Goal: Task Accomplishment & Management: Complete application form

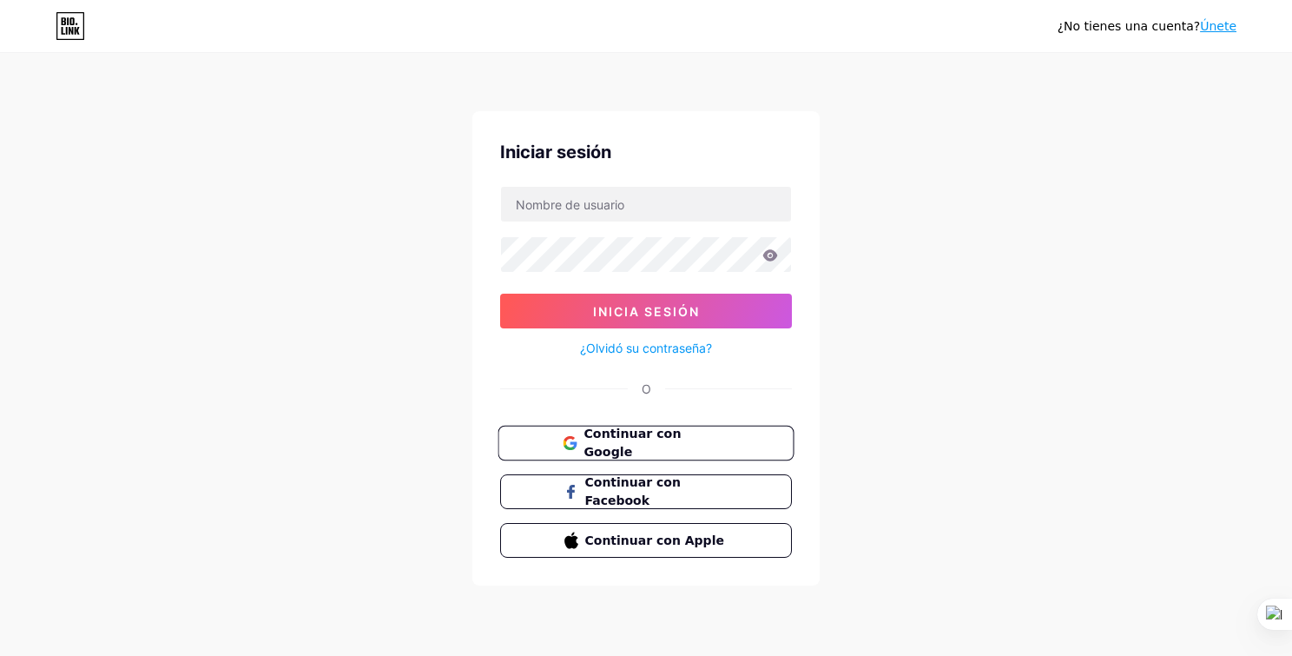
click at [639, 436] on span "Continuar con Google" at bounding box center [655, 443] width 145 height 37
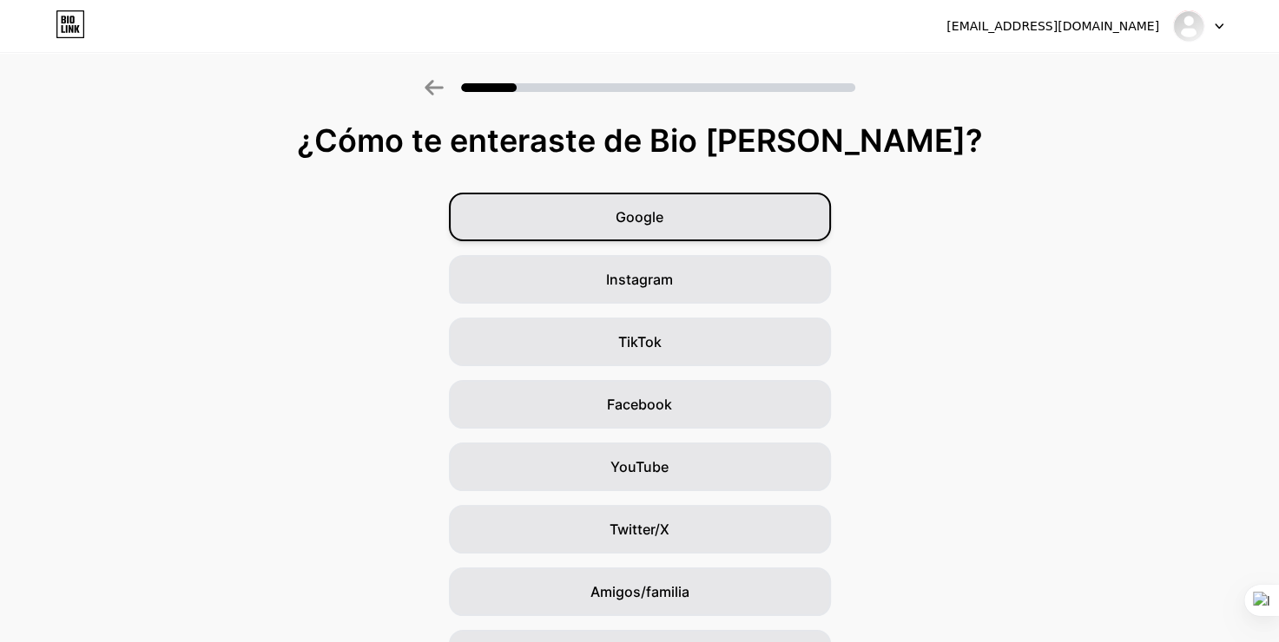
click at [673, 211] on div "Google" at bounding box center [640, 217] width 382 height 49
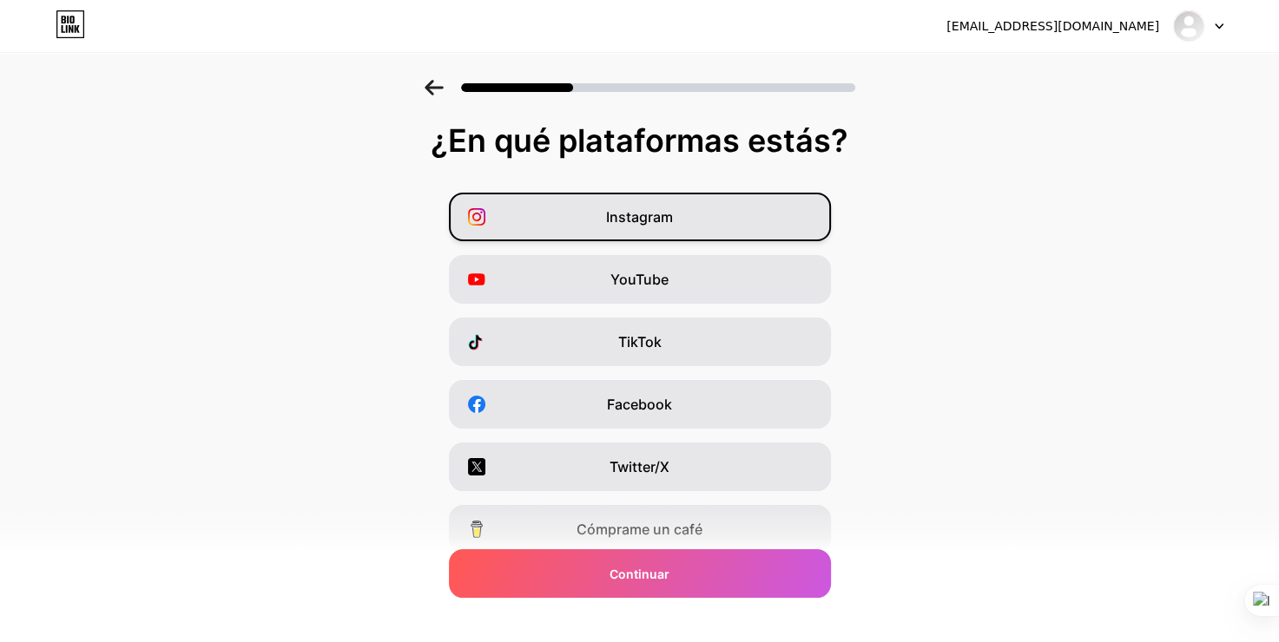
click at [653, 218] on span "Instagram" at bounding box center [639, 217] width 67 height 21
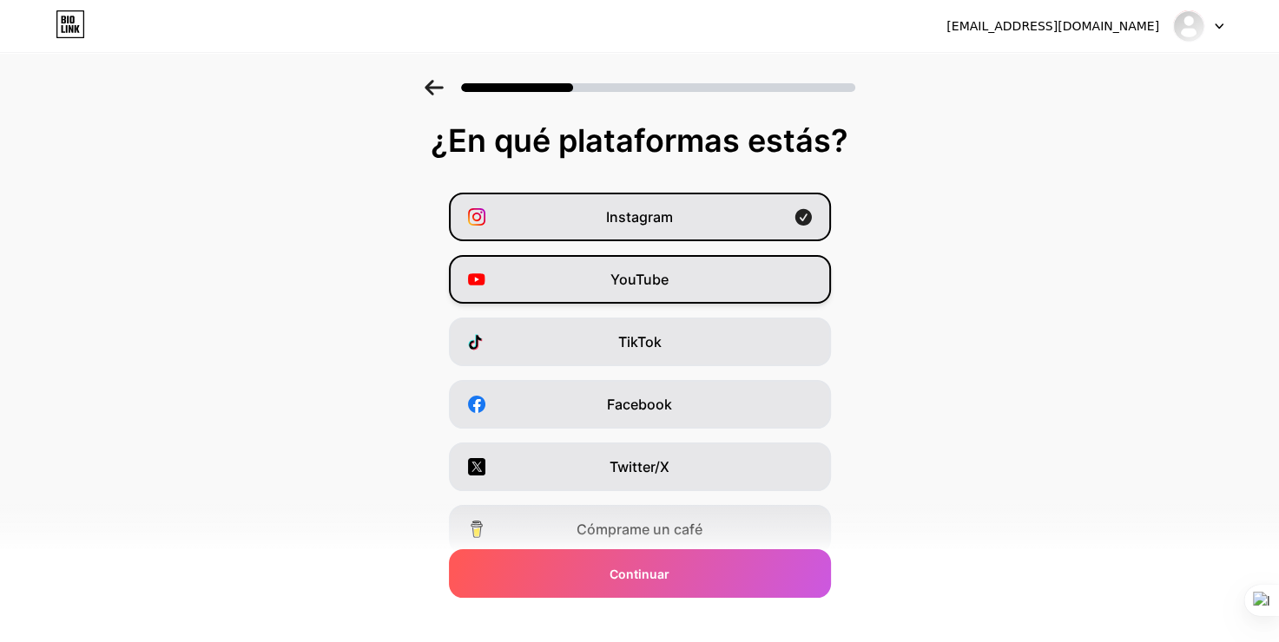
click at [649, 280] on span "YouTube" at bounding box center [639, 279] width 58 height 21
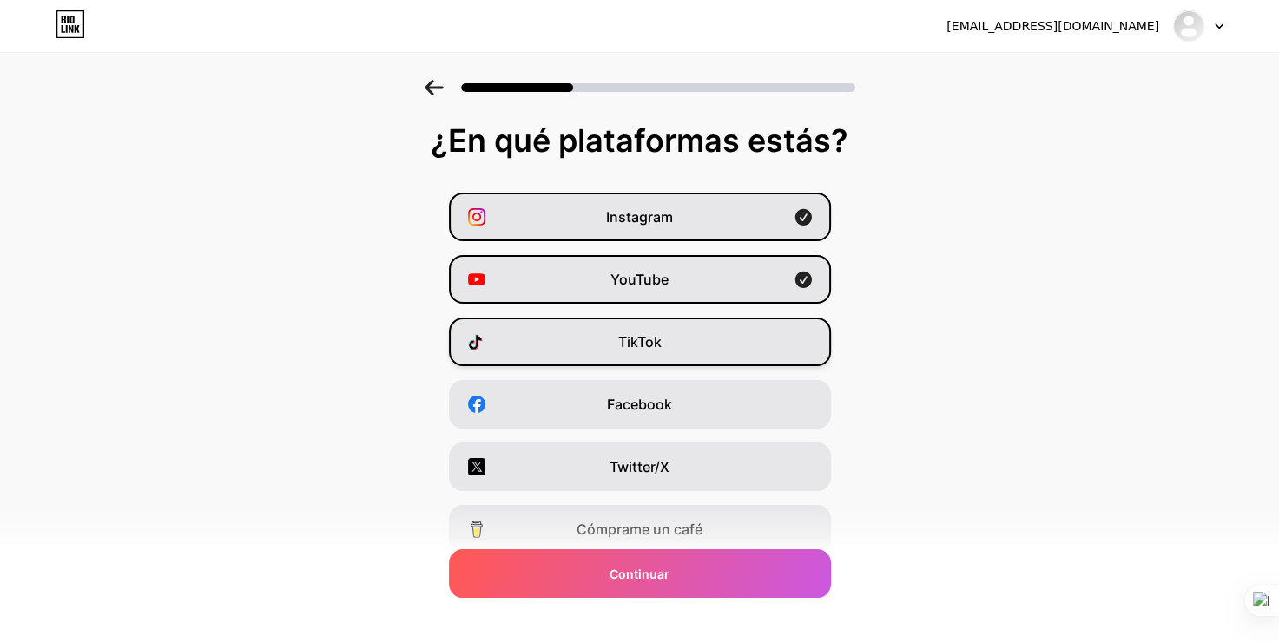
click at [637, 352] on span "TikTok" at bounding box center [639, 342] width 43 height 21
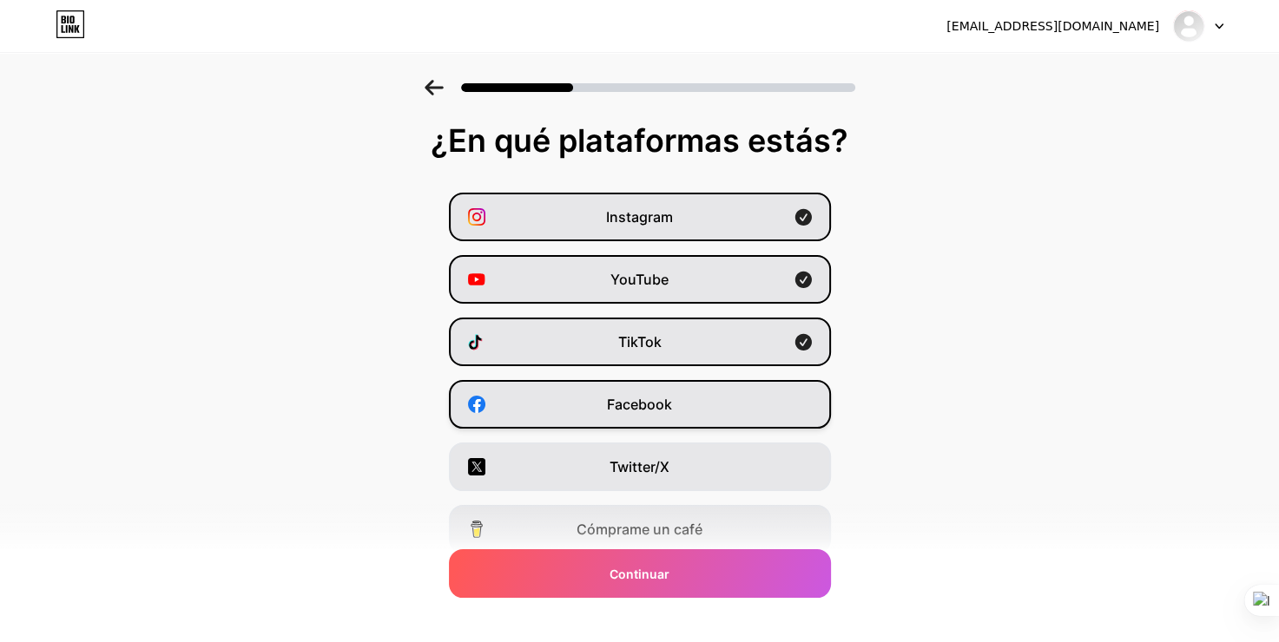
click at [637, 408] on span "Facebook" at bounding box center [639, 404] width 65 height 21
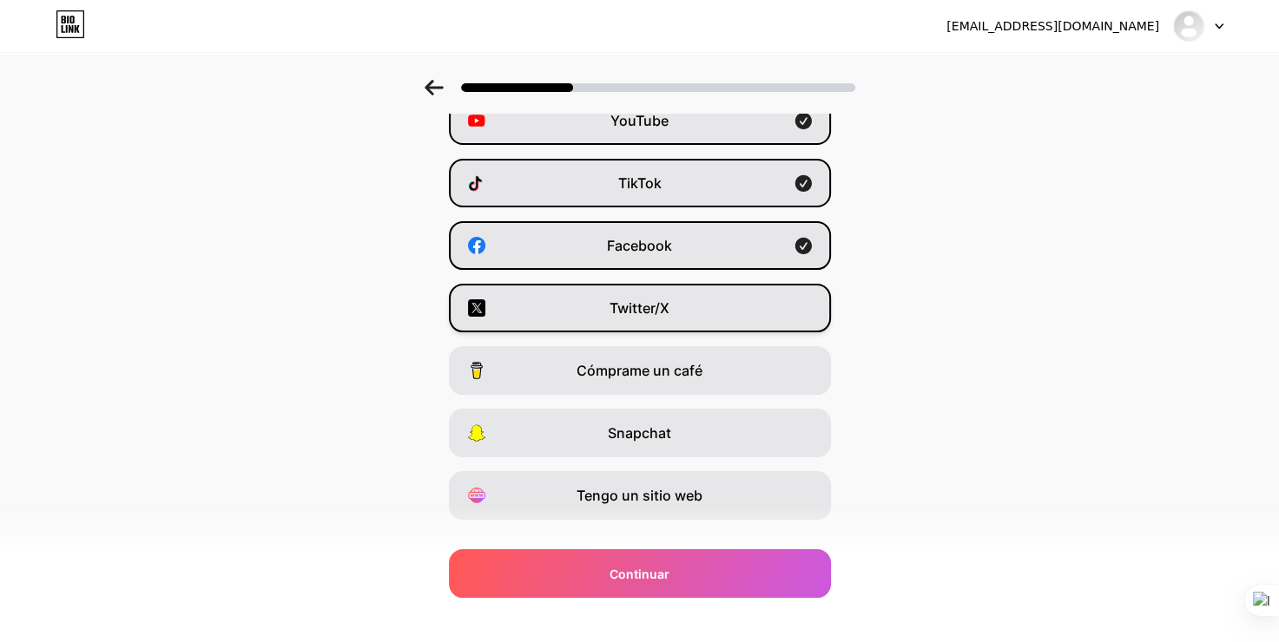
scroll to position [193, 0]
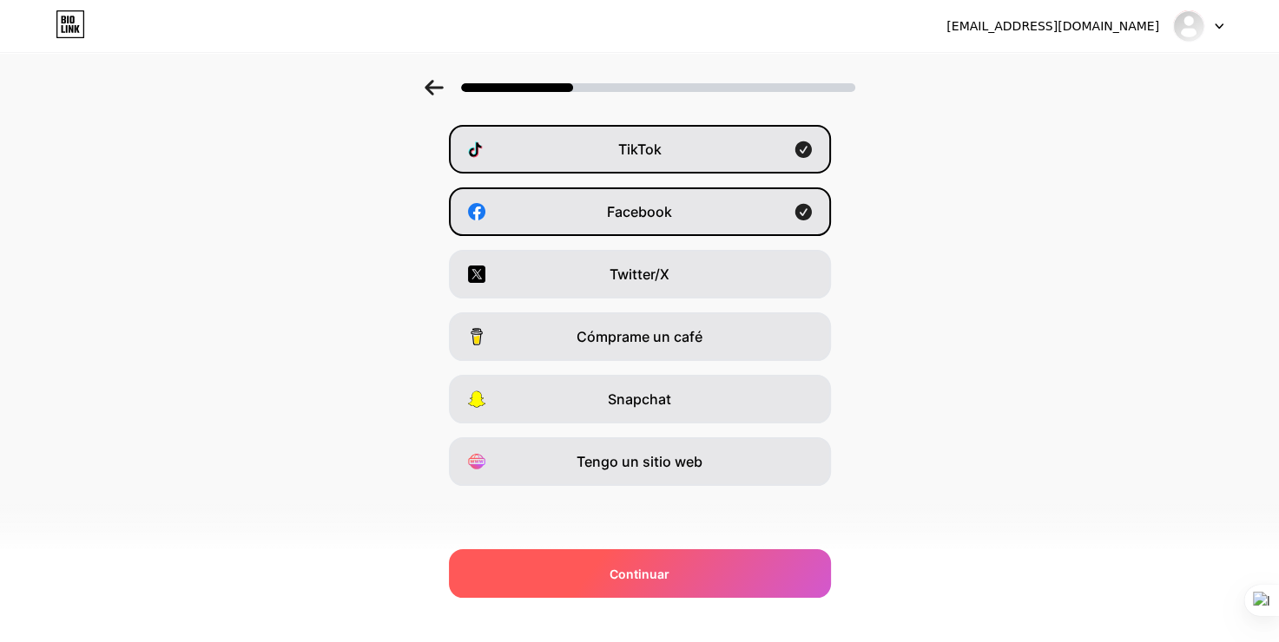
click at [669, 574] on span "Continuar" at bounding box center [639, 574] width 60 height 18
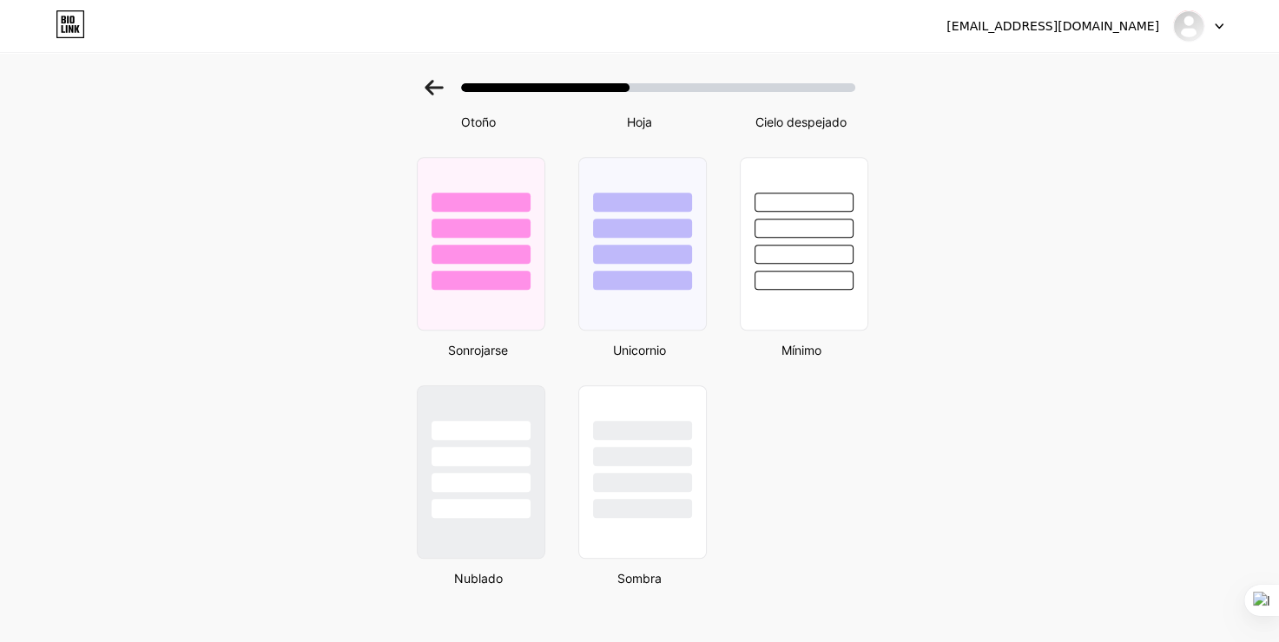
scroll to position [1420, 0]
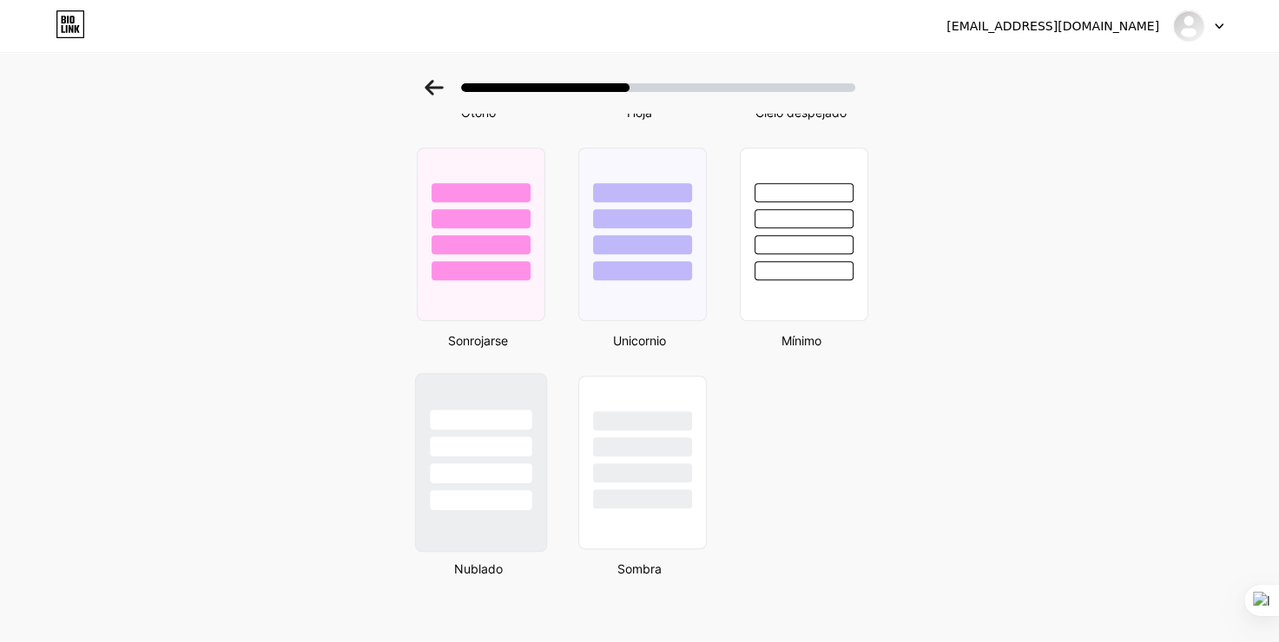
click at [514, 448] on div at bounding box center [481, 447] width 102 height 20
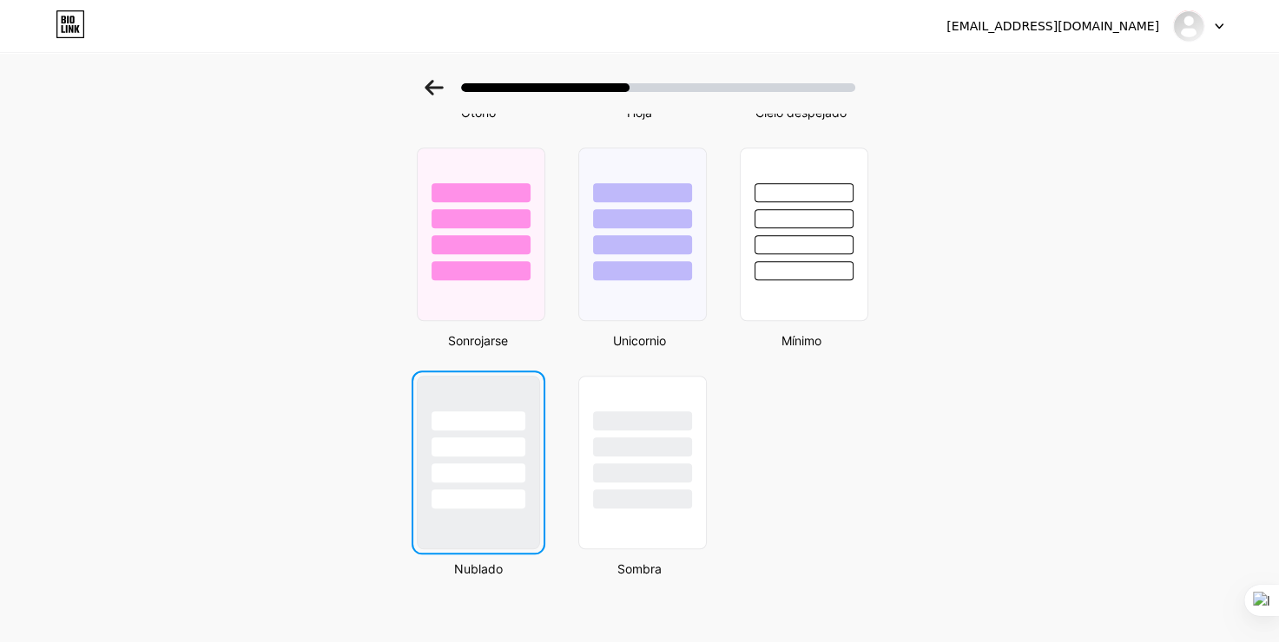
scroll to position [0, 0]
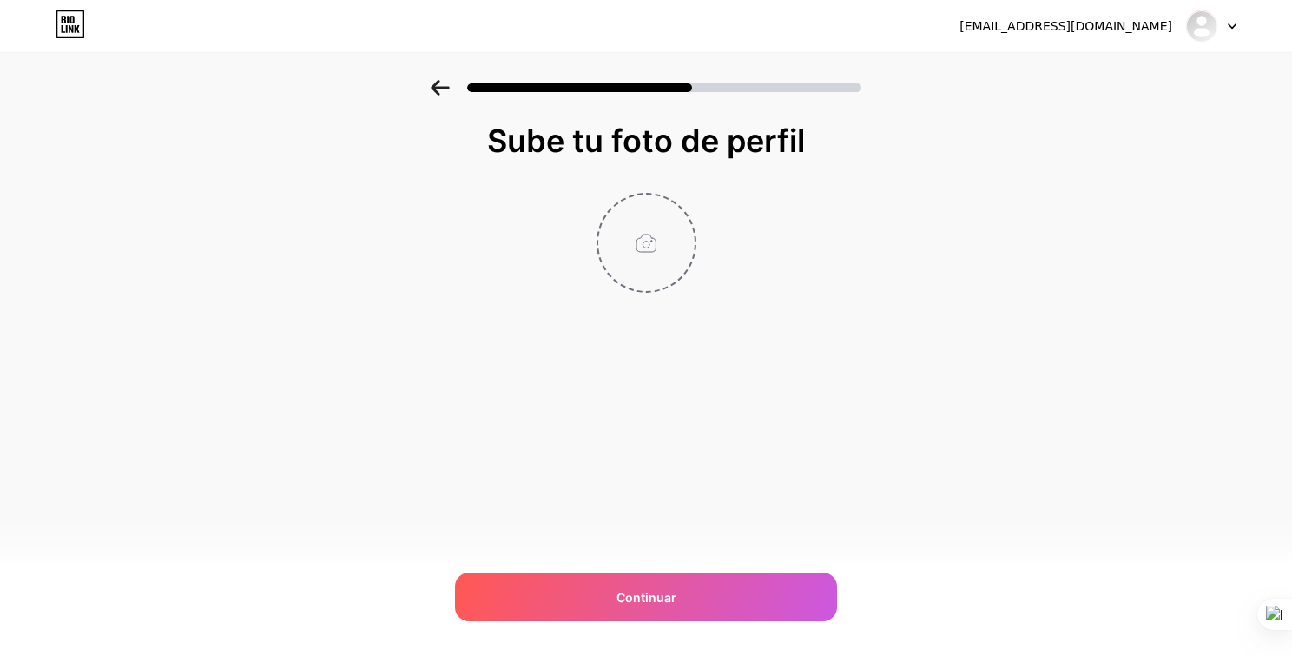
click at [653, 244] on input "file" at bounding box center [646, 242] width 96 height 96
type input "C:\fakepath\WhatsApp Image [DATE] 07.32.02.jpeg"
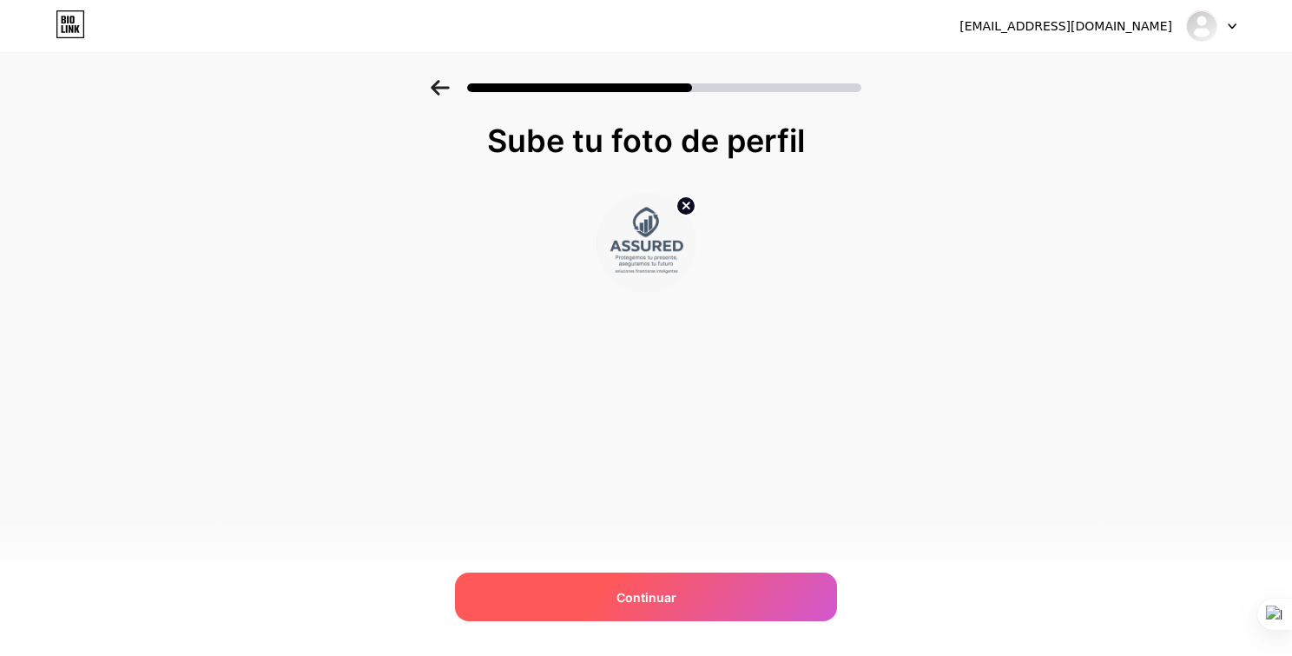
click at [693, 613] on div "Continuar" at bounding box center [646, 596] width 382 height 49
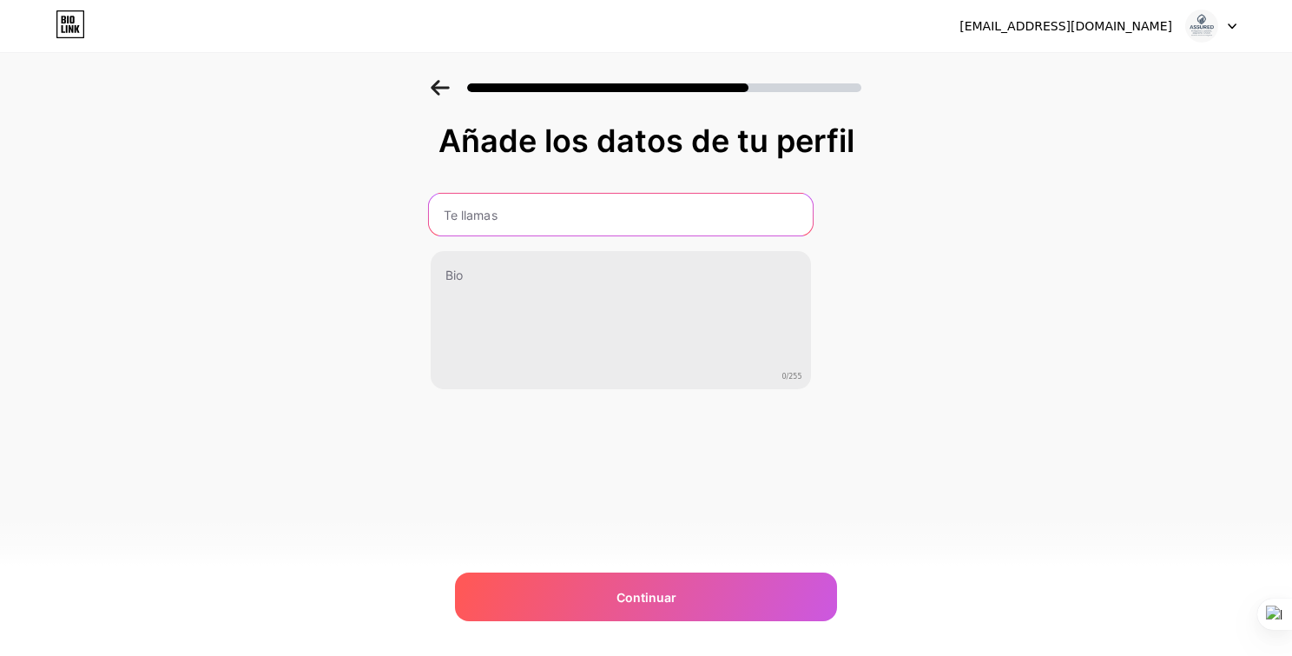
click at [556, 221] on input "text" at bounding box center [620, 215] width 384 height 42
type input "[PERSON_NAME]"
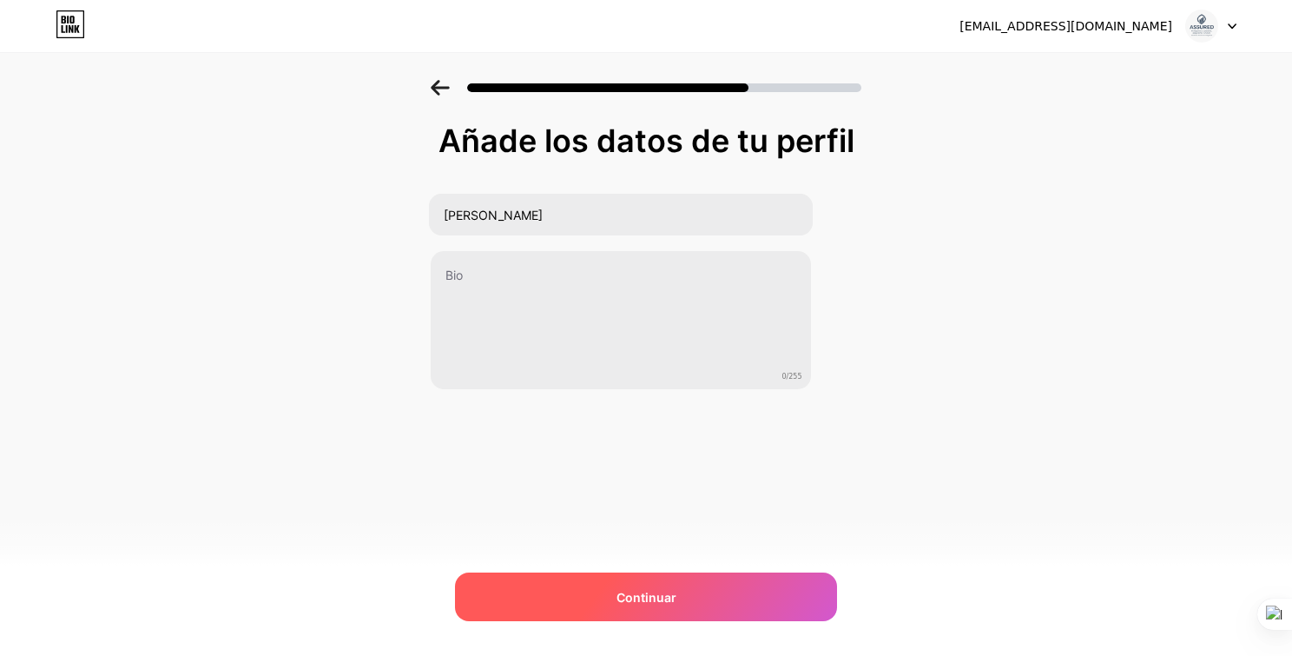
click at [656, 603] on span "Continuar" at bounding box center [646, 597] width 60 height 18
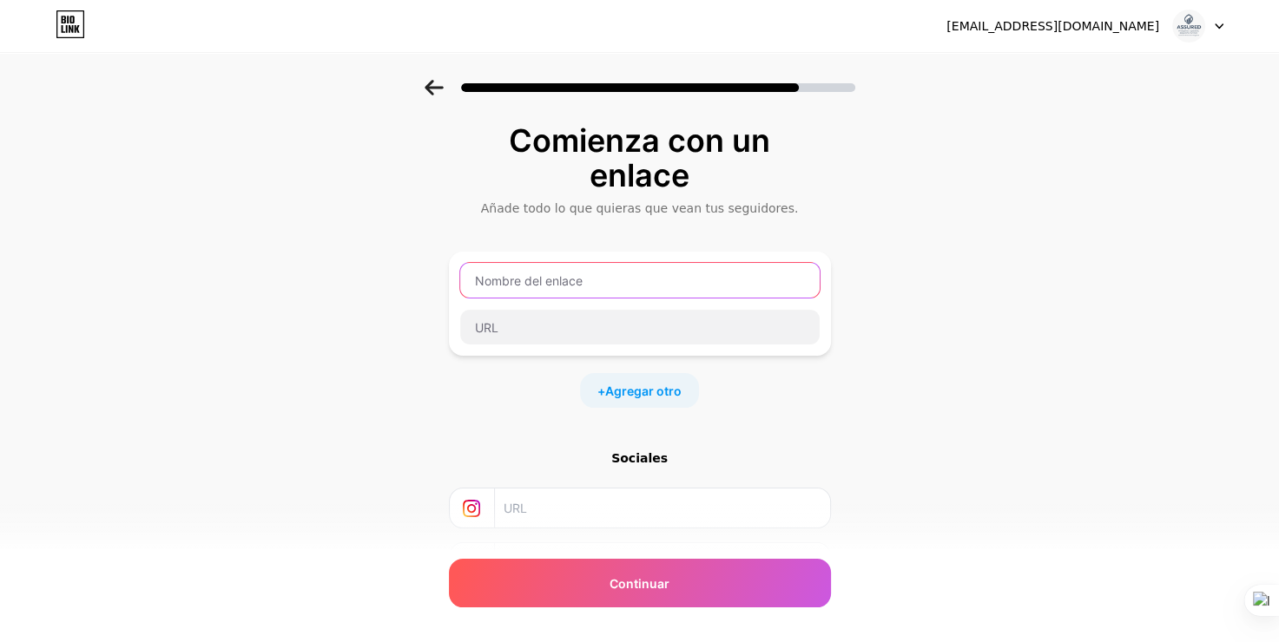
click at [631, 282] on input "text" at bounding box center [639, 280] width 359 height 35
click at [656, 392] on span "Agregar otro" at bounding box center [643, 391] width 76 height 18
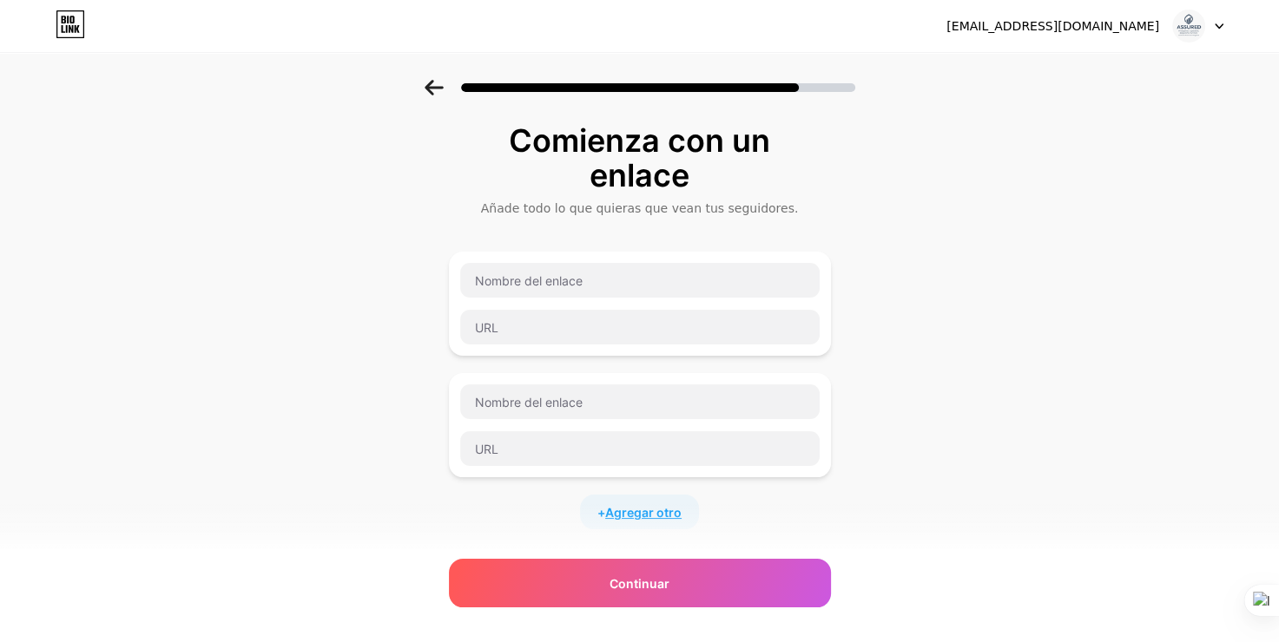
click at [658, 506] on span "Agregar otro" at bounding box center [643, 513] width 76 height 18
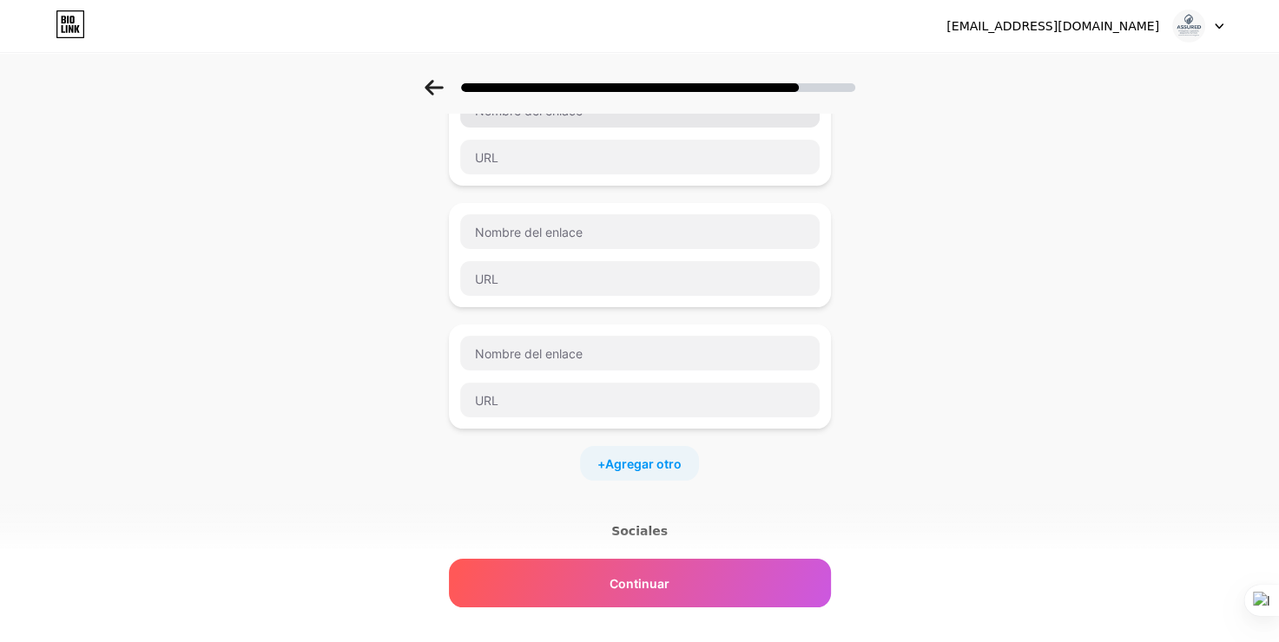
scroll to position [131, 0]
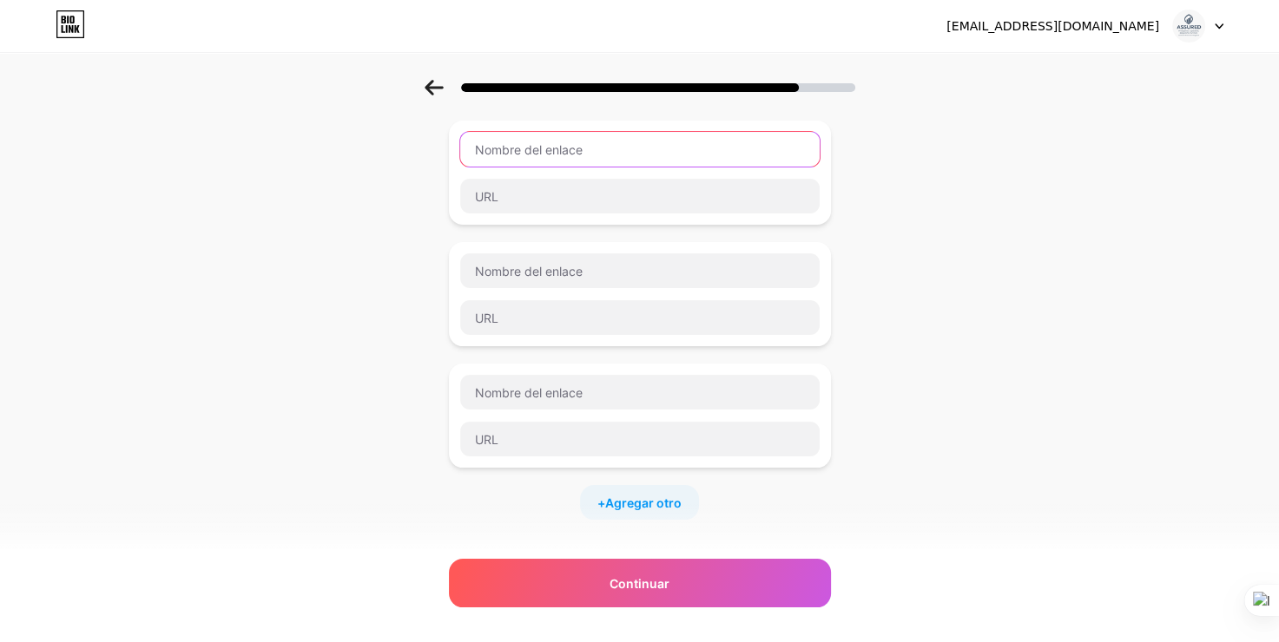
click at [543, 147] on input "text" at bounding box center [639, 149] width 359 height 35
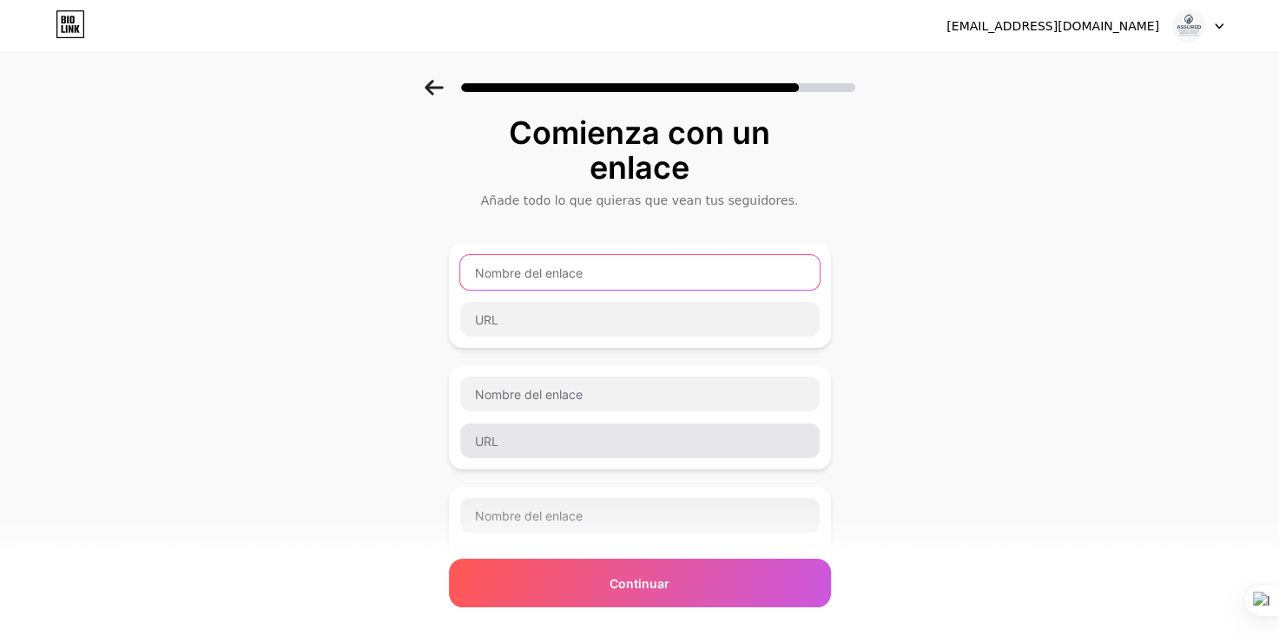
scroll to position [0, 0]
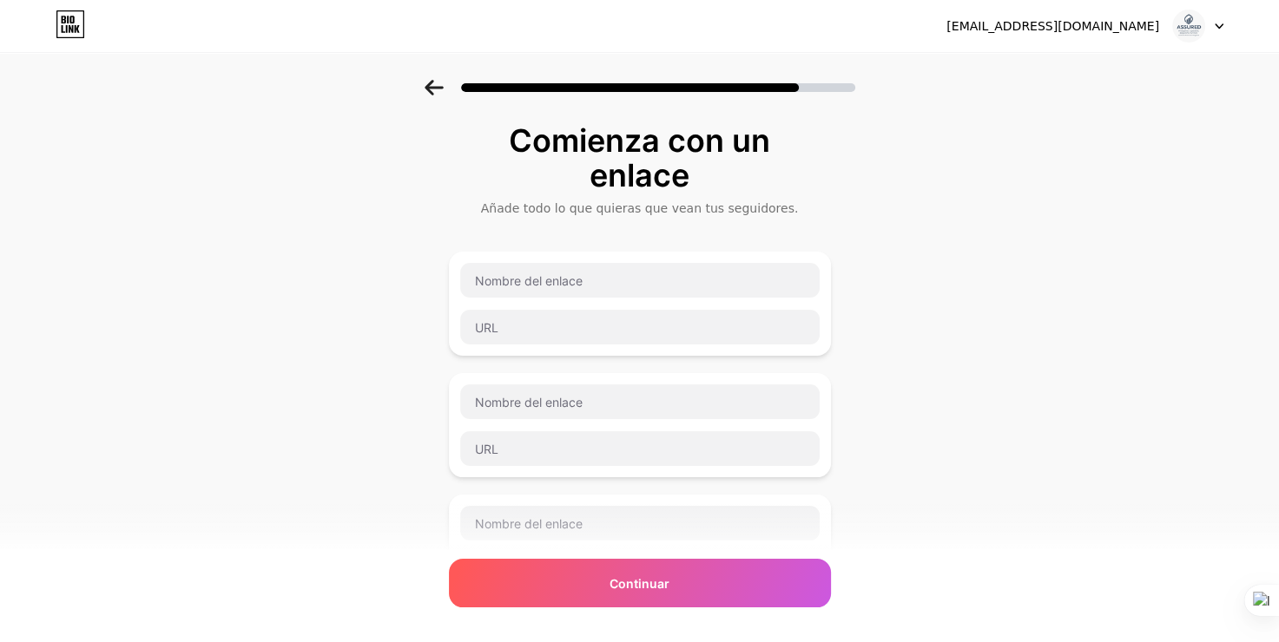
click at [1224, 31] on div "[EMAIL_ADDRESS][DOMAIN_NAME] Logout" at bounding box center [639, 25] width 1279 height 31
click at [1217, 21] on div at bounding box center [1198, 25] width 50 height 31
click at [1075, 322] on div "Comienza con un enlace Añade todo lo que quieras que vean tus seguidores. + Agr…" at bounding box center [639, 524] width 1279 height 888
click at [563, 278] on input "text" at bounding box center [639, 280] width 359 height 35
type input "F"
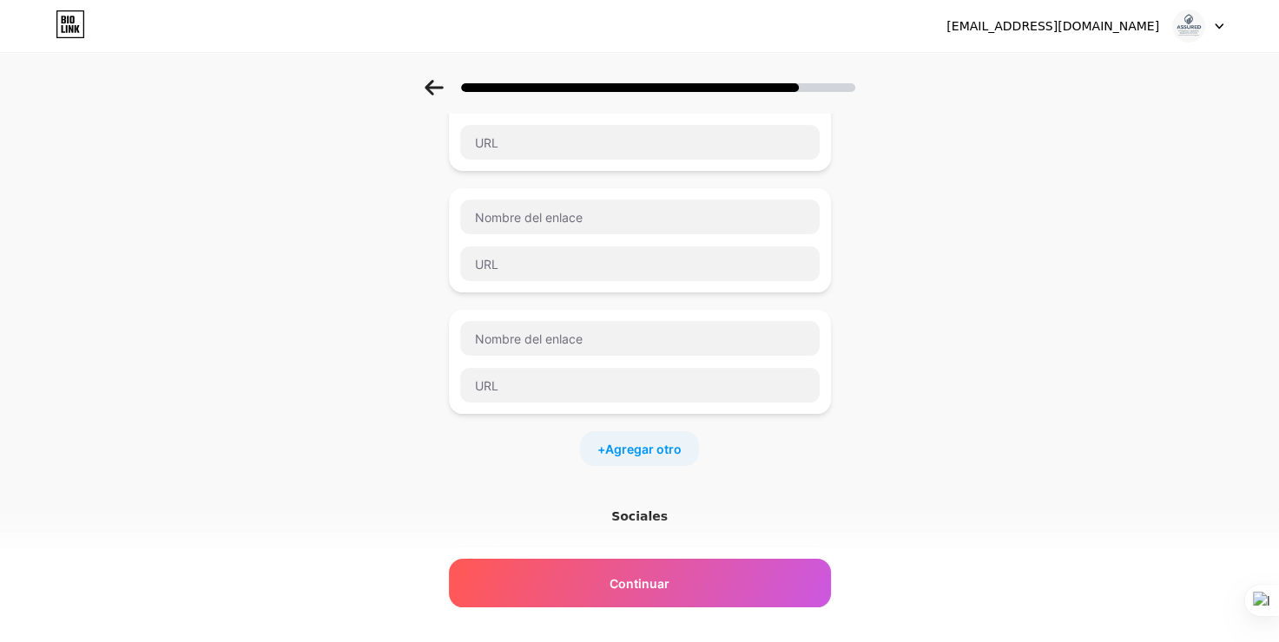
scroll to position [44, 0]
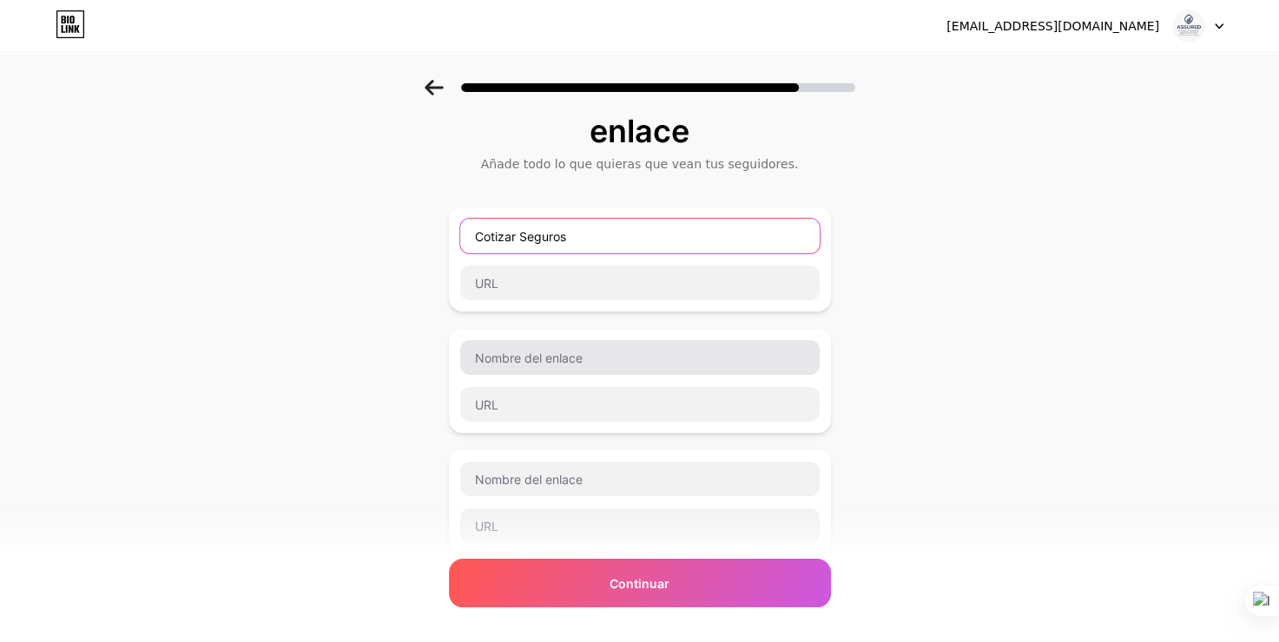
type input "Cotizar Seguros"
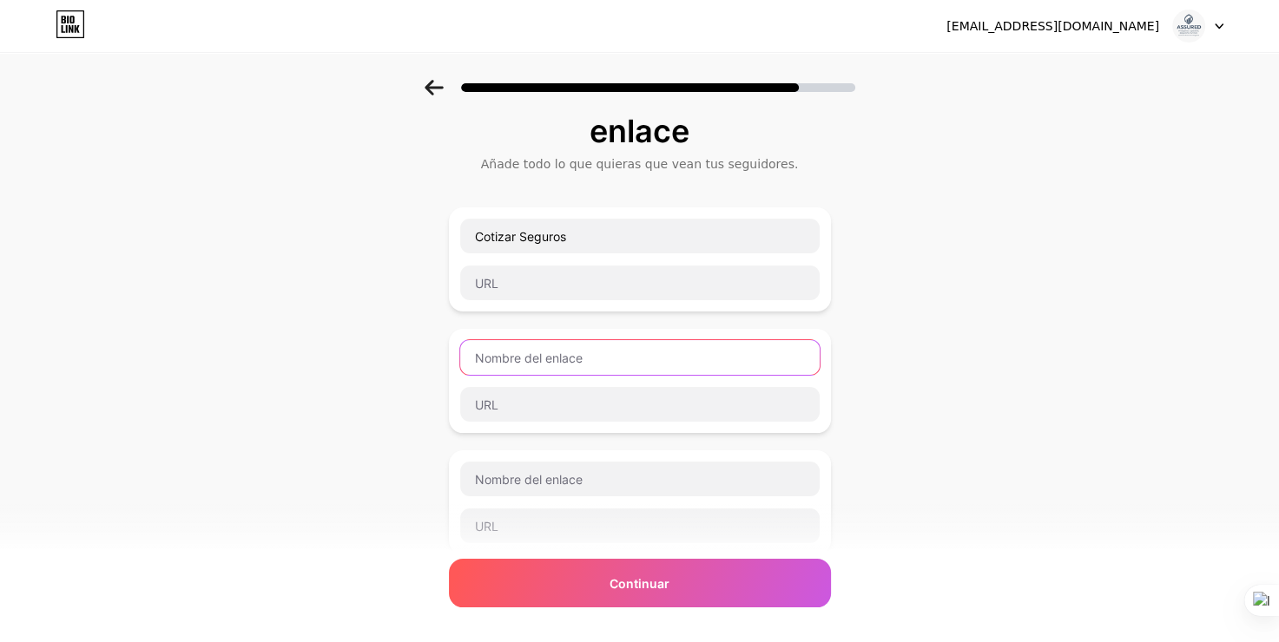
click at [601, 357] on input "text" at bounding box center [639, 357] width 359 height 35
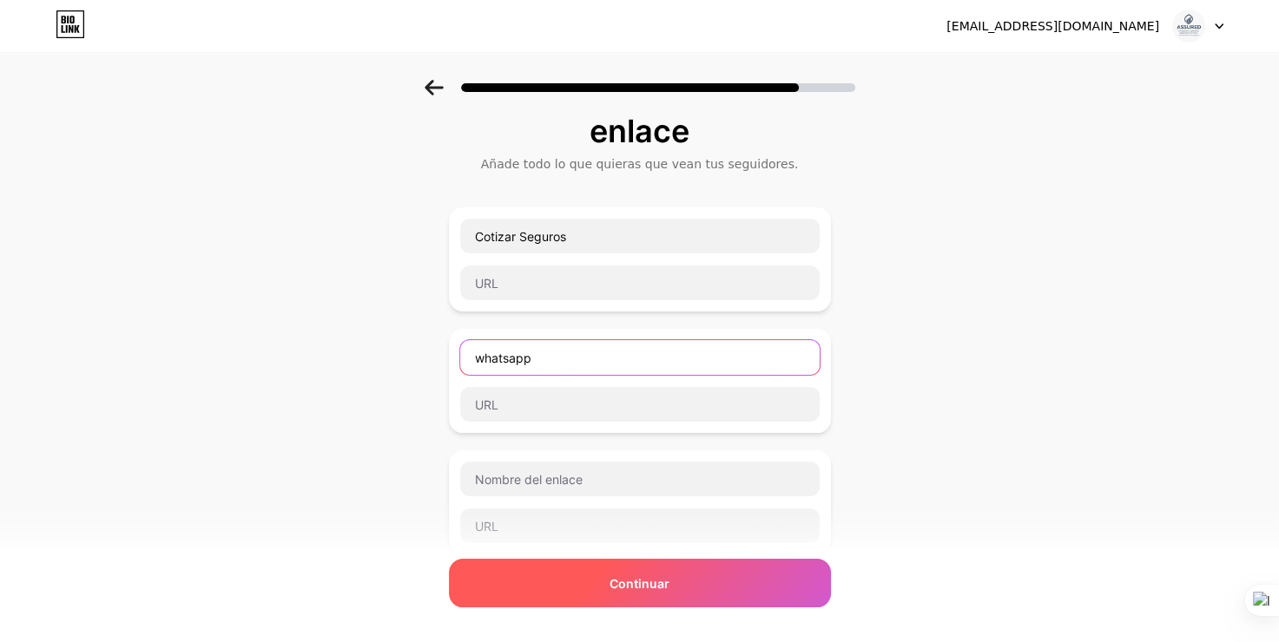
type input "whatsapp"
click at [638, 587] on span "Continuar" at bounding box center [639, 584] width 60 height 18
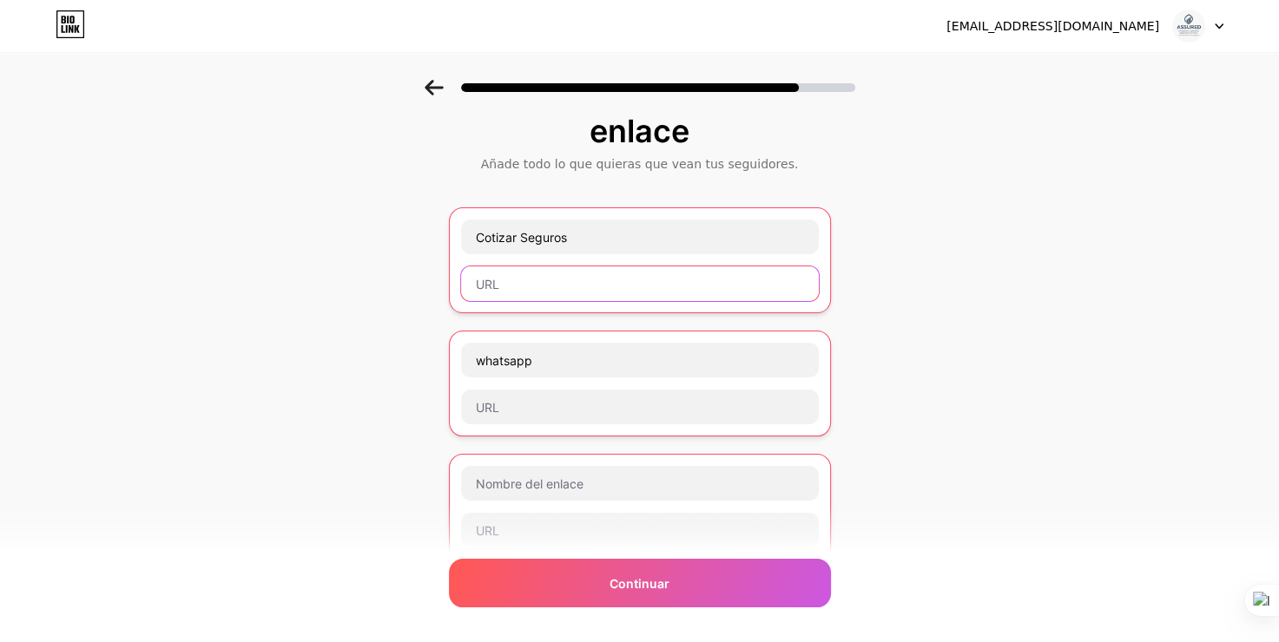
click at [561, 282] on input "text" at bounding box center [640, 284] width 358 height 35
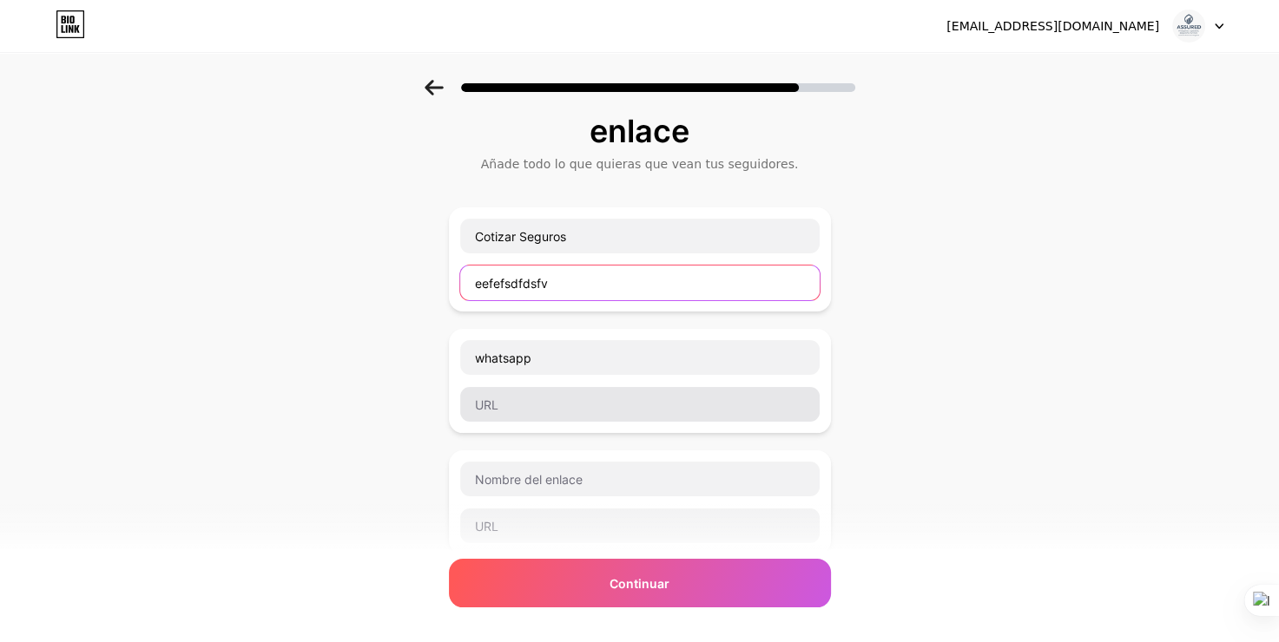
type input "eefefsdfdsfv"
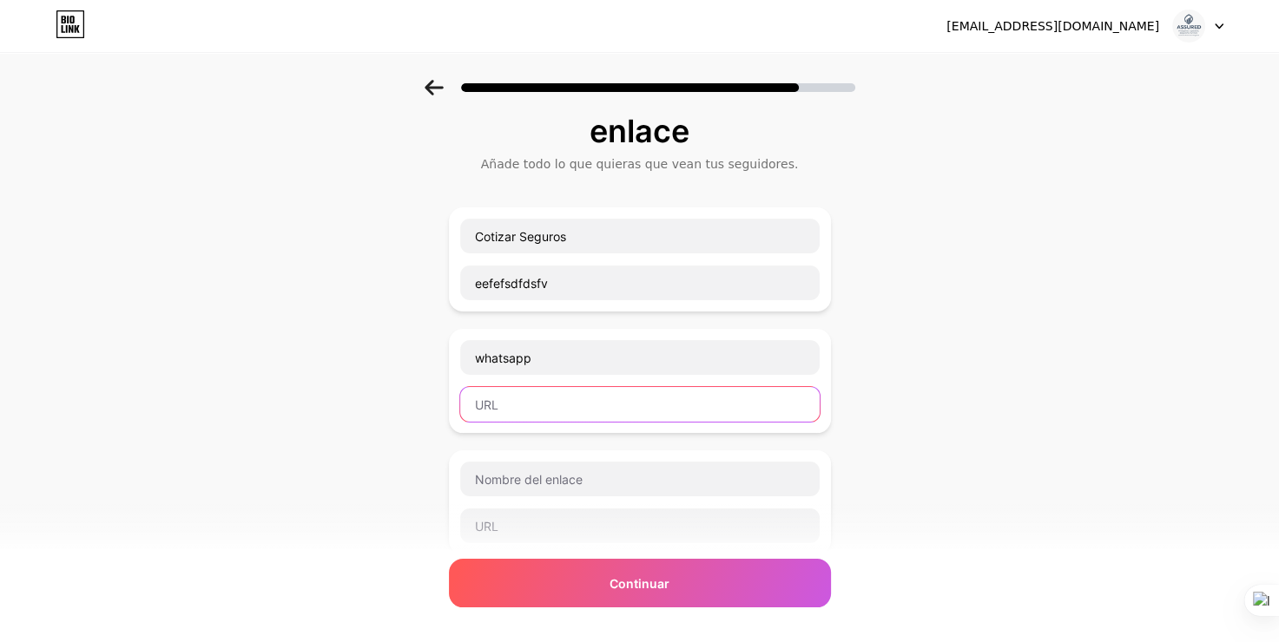
click at [559, 412] on input "text" at bounding box center [639, 404] width 359 height 35
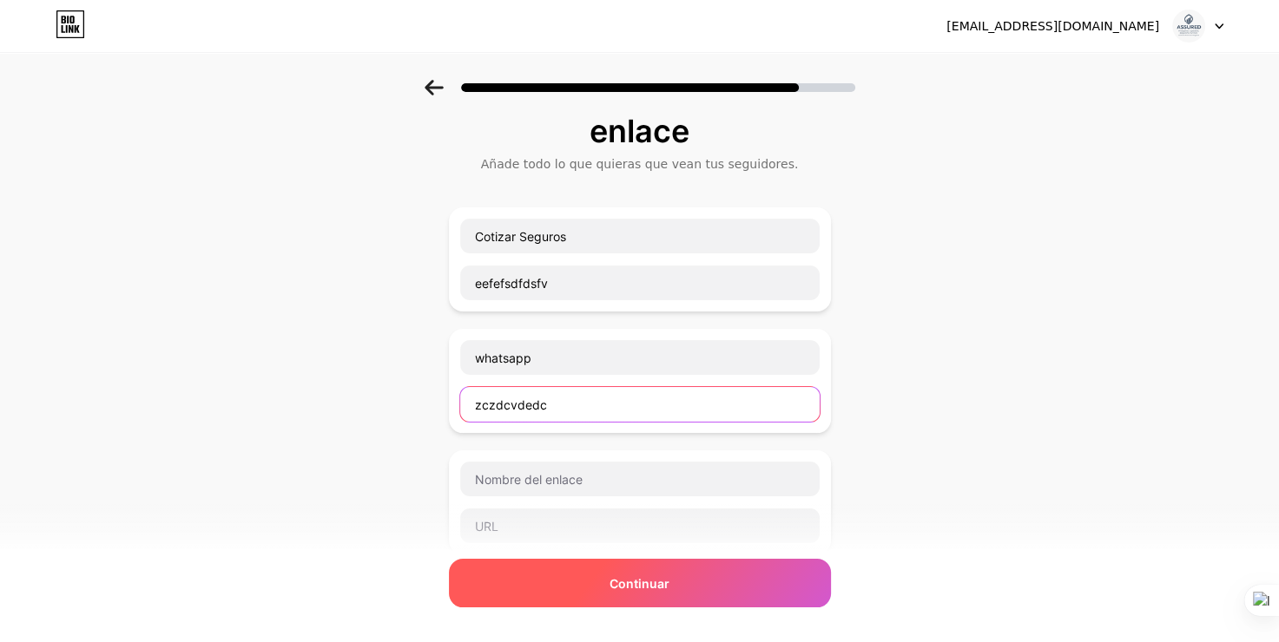
type input "zczdcvdedc"
click at [652, 585] on span "Continuar" at bounding box center [639, 584] width 60 height 18
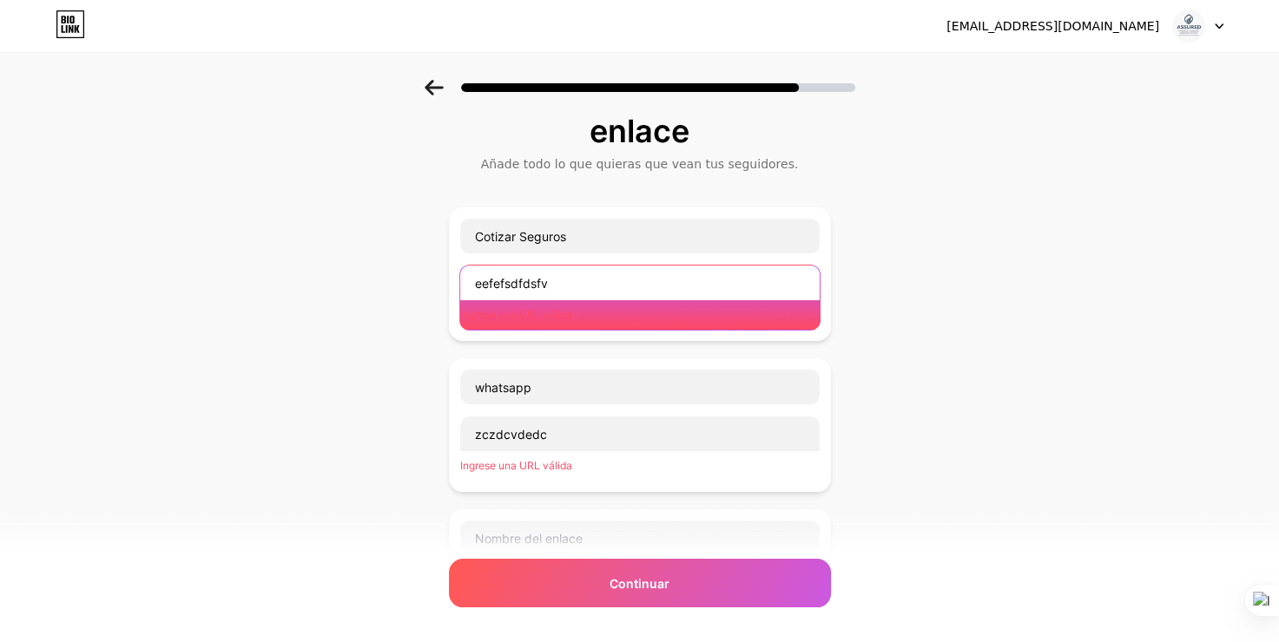
drag, startPoint x: 619, startPoint y: 286, endPoint x: 385, endPoint y: 276, distance: 233.7
click at [385, 276] on div "Comienza con un enlace Añade todo lo que quieras que vean tus seguidores. Cotiz…" at bounding box center [639, 509] width 1279 height 947
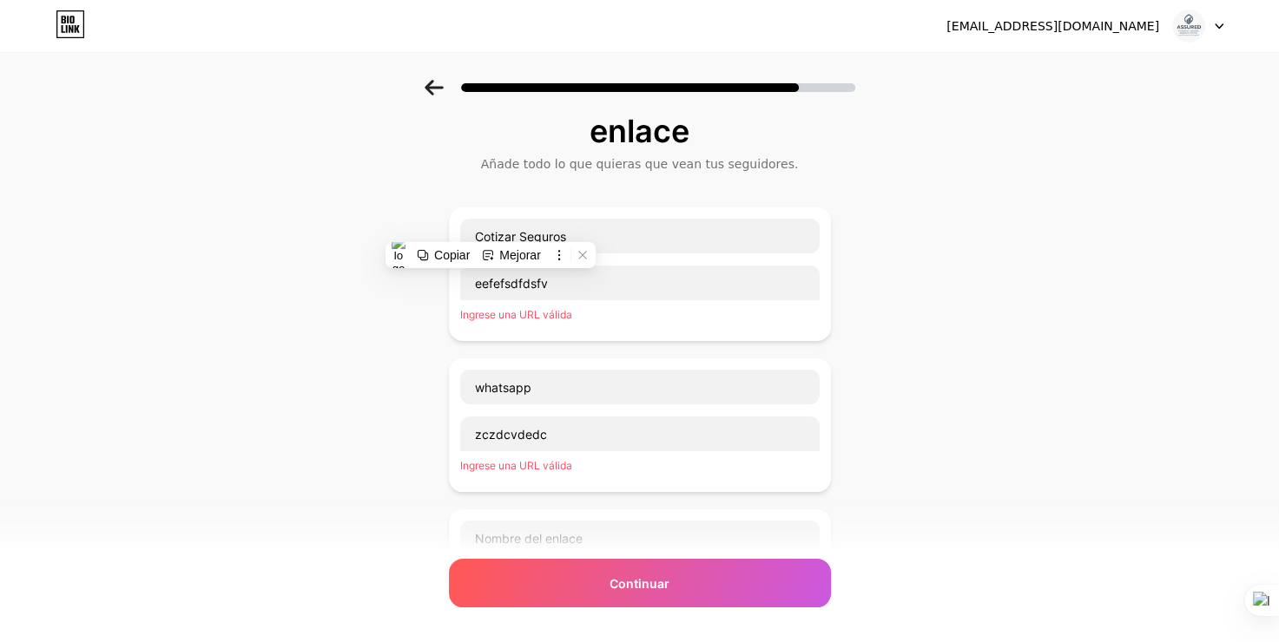
drag, startPoint x: 906, startPoint y: 197, endPoint x: 684, endPoint y: 40, distance: 272.2
click at [903, 195] on div "Comienza con un enlace Añade todo lo que quieras que vean tus seguidores. Cotiz…" at bounding box center [639, 509] width 1279 height 947
